Goal: Leave review/rating

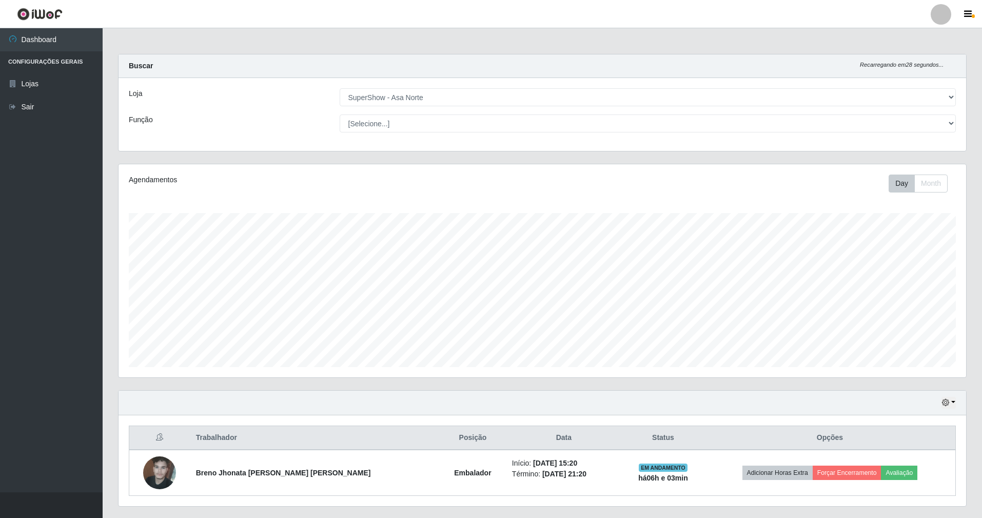
select select "71"
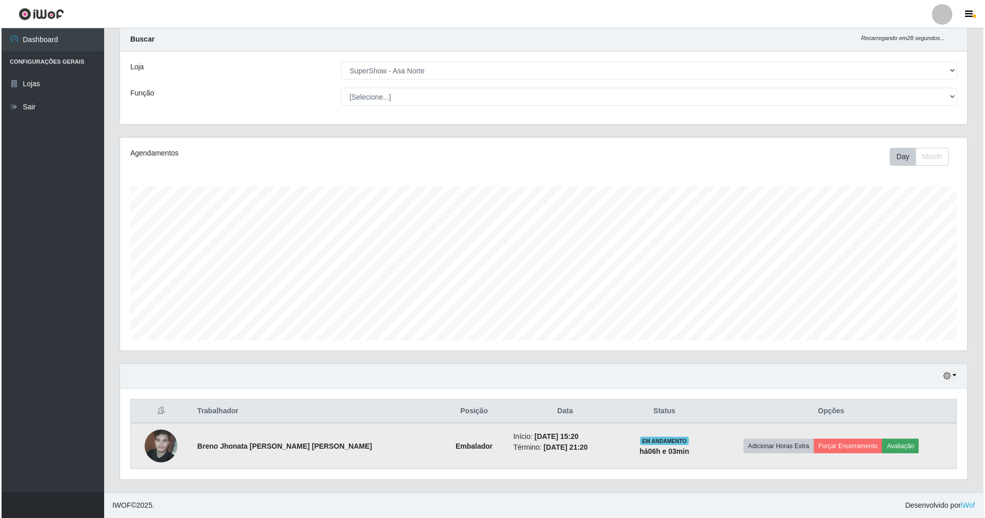
scroll to position [213, 848]
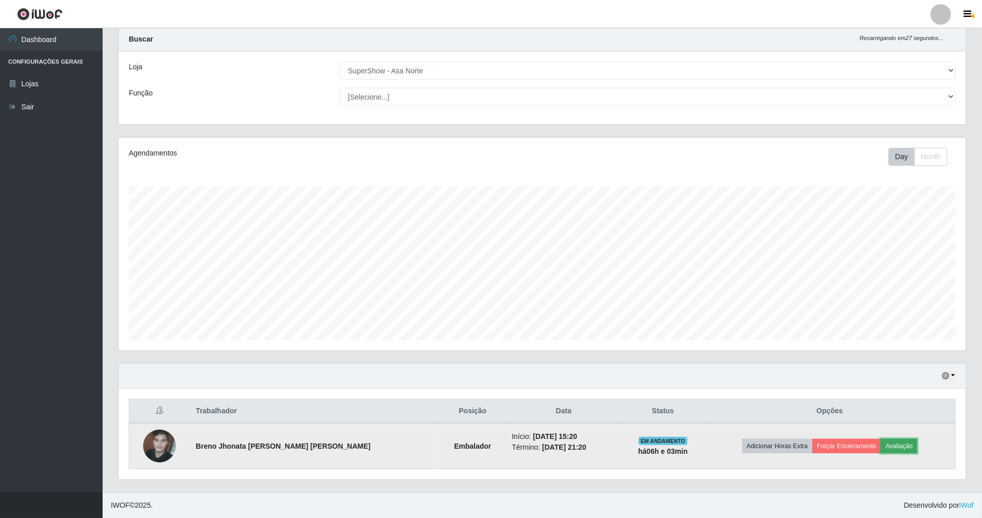
click at [881, 444] on button "Avaliação" at bounding box center [899, 446] width 36 height 14
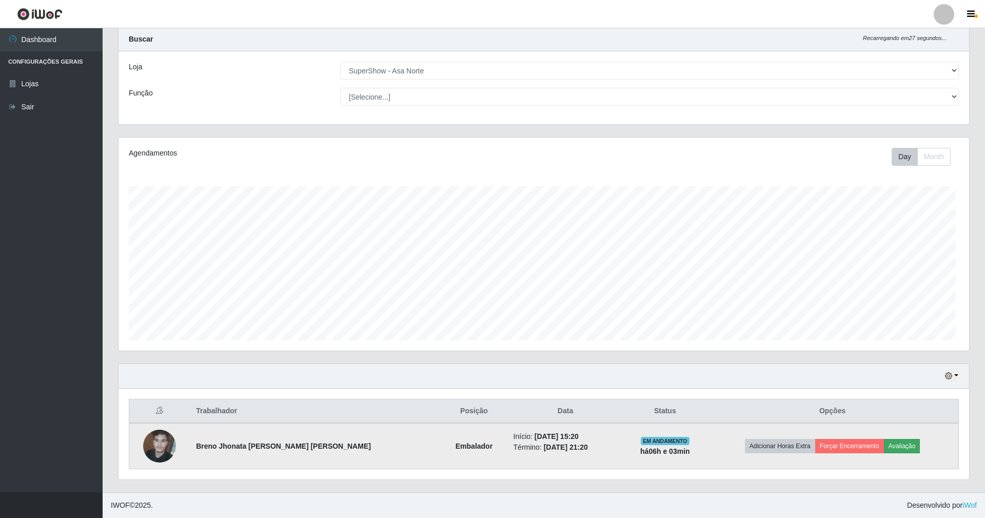
scroll to position [213, 838]
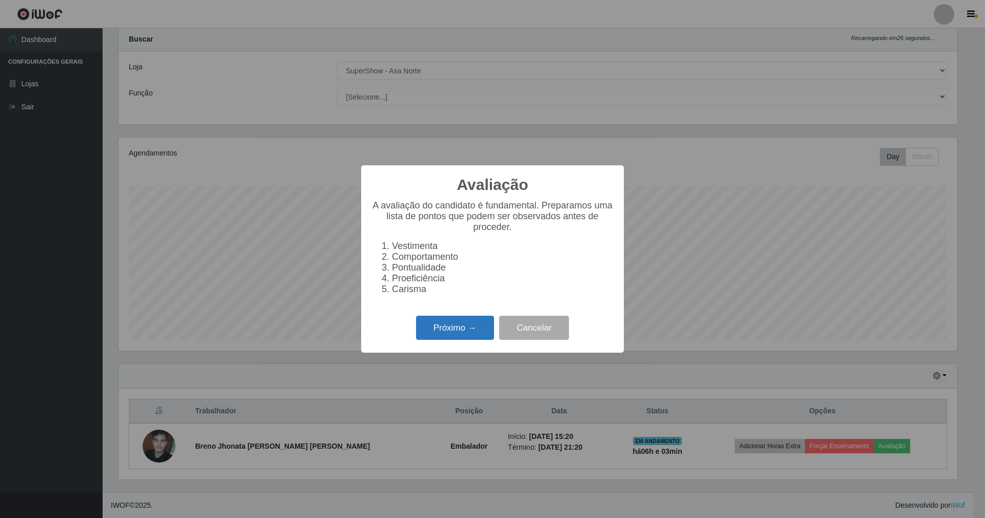
click at [460, 328] on button "Próximo →" at bounding box center [455, 328] width 78 height 24
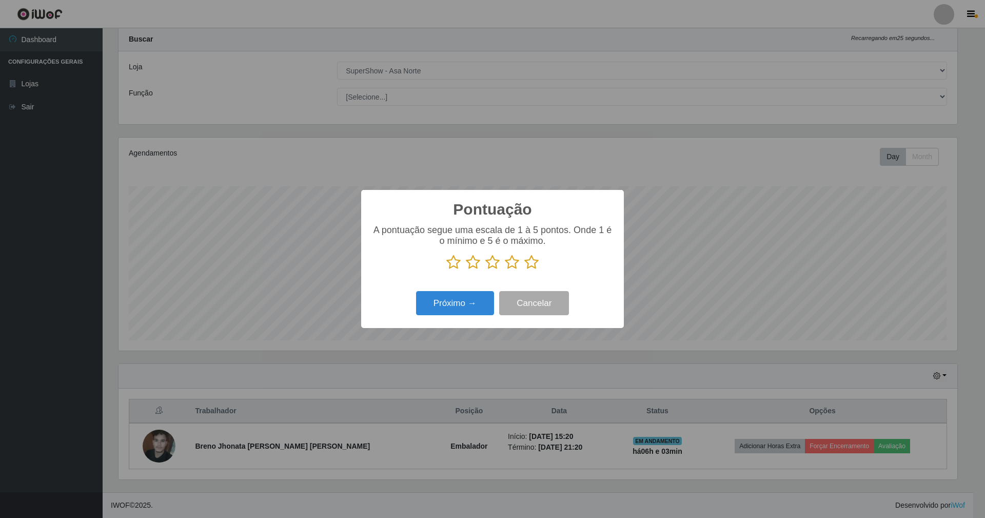
drag, startPoint x: 528, startPoint y: 261, endPoint x: 499, endPoint y: 279, distance: 33.9
click at [528, 261] on icon at bounding box center [531, 261] width 14 height 15
click at [524, 270] on input "radio" at bounding box center [524, 270] width 0 height 0
click at [461, 292] on button "Próximo →" at bounding box center [455, 303] width 78 height 24
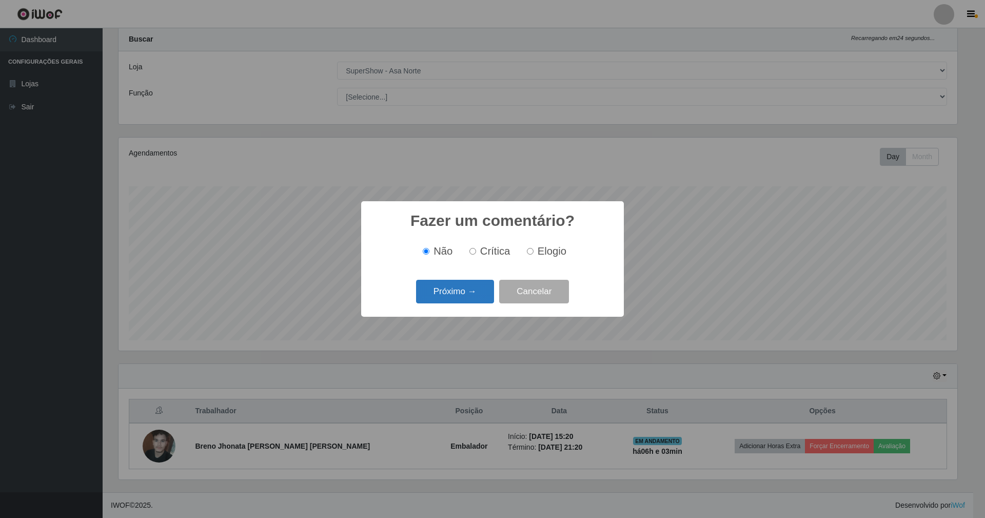
click at [450, 300] on button "Próximo →" at bounding box center [455, 292] width 78 height 24
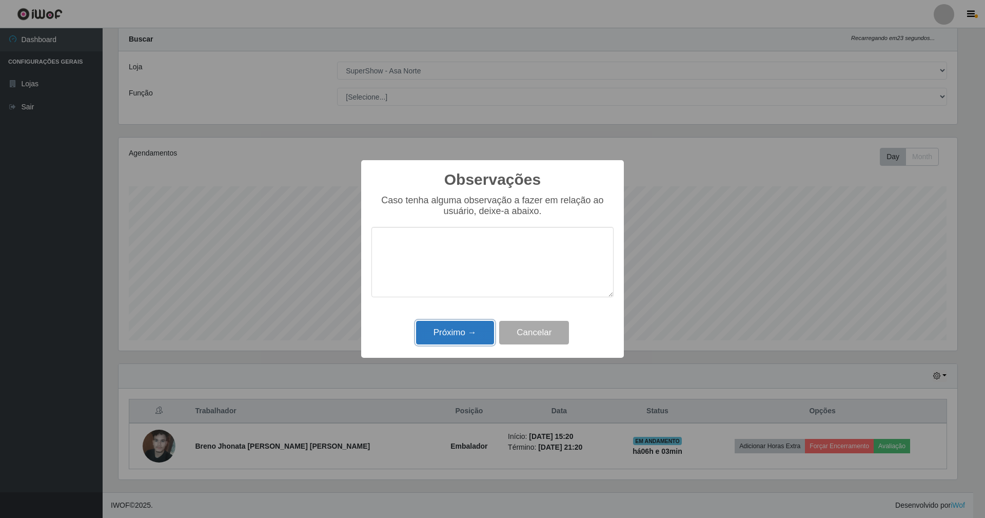
click at [468, 337] on button "Próximo →" at bounding box center [455, 333] width 78 height 24
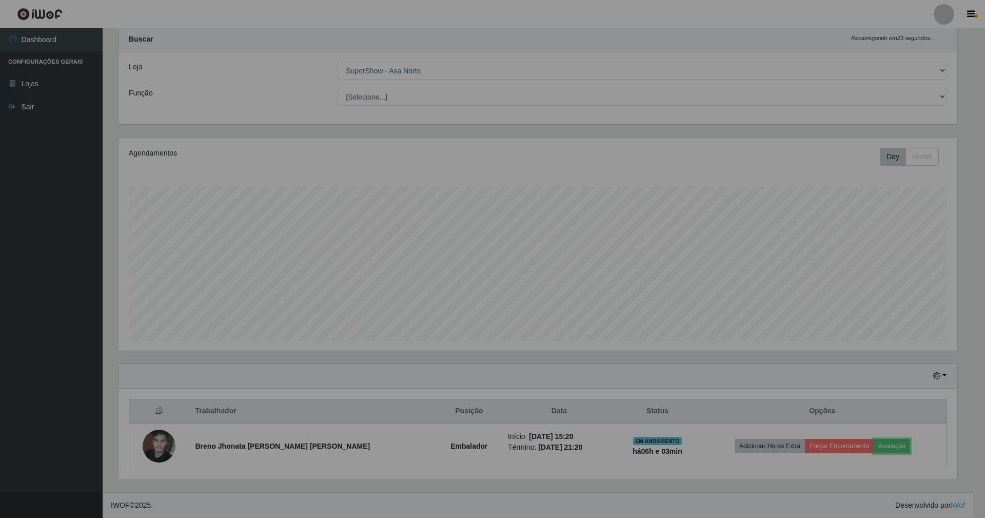
scroll to position [213, 848]
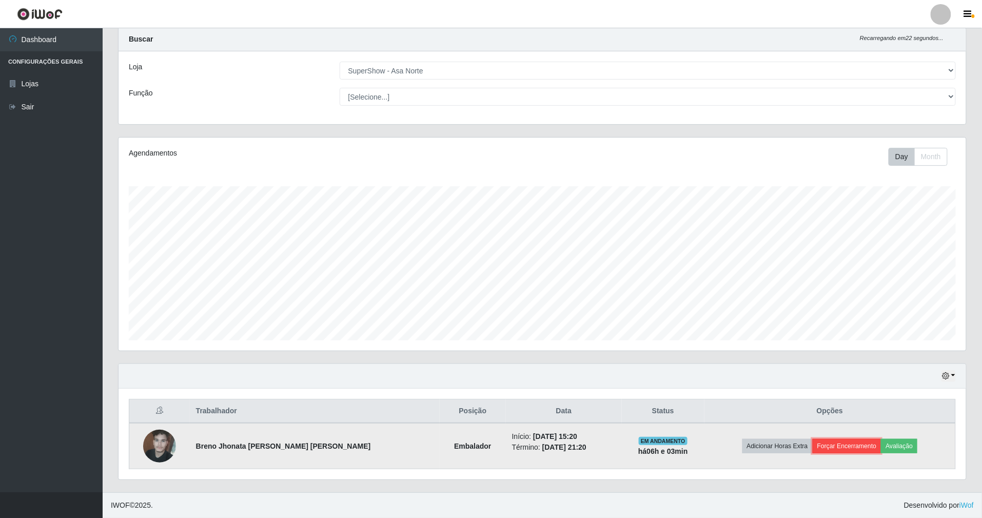
click at [832, 444] on button "Forçar Encerramento" at bounding box center [847, 446] width 69 height 14
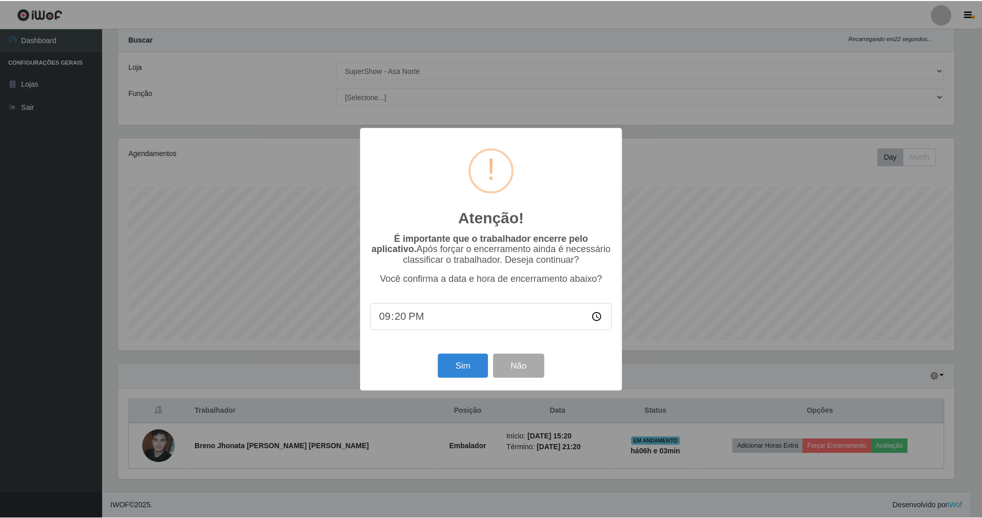
scroll to position [213, 838]
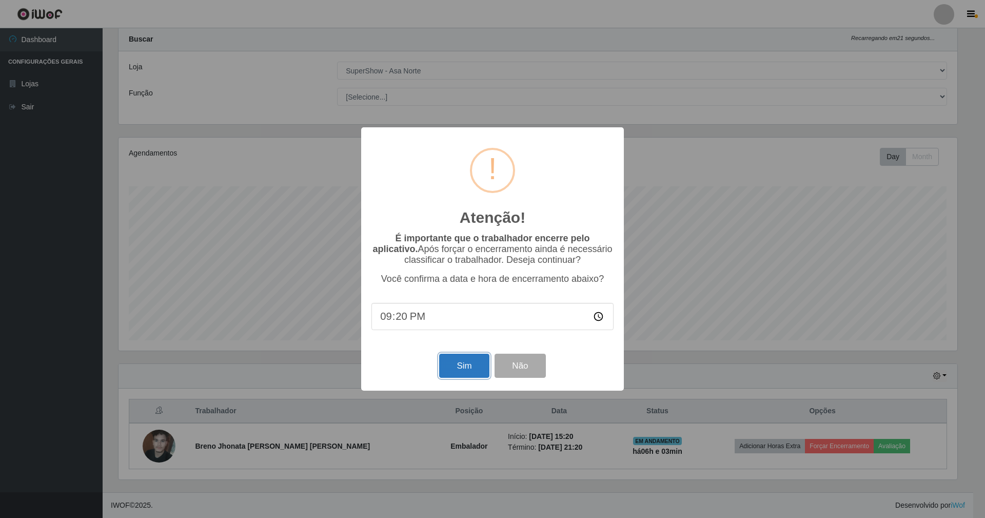
click at [460, 374] on button "Sim" at bounding box center [464, 366] width 50 height 24
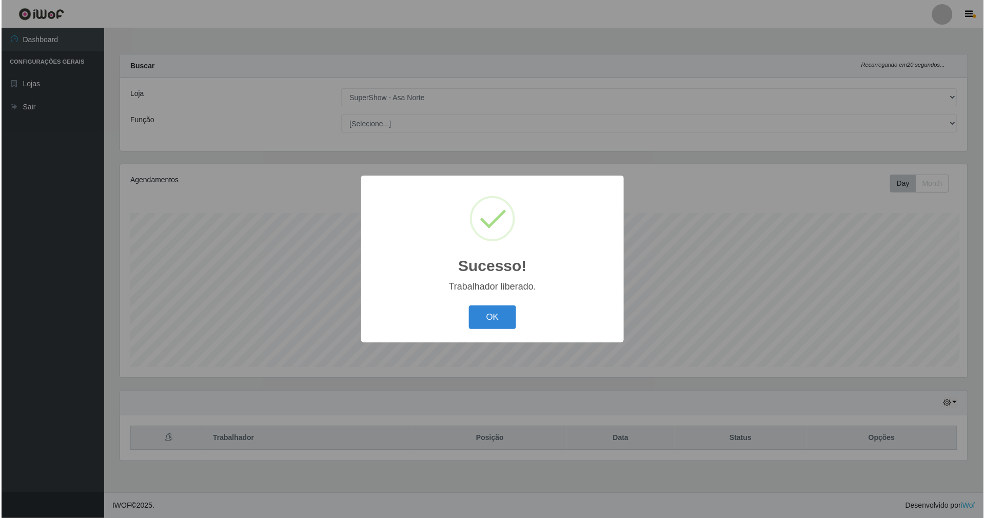
scroll to position [213, 850]
